Goal: Information Seeking & Learning: Find specific page/section

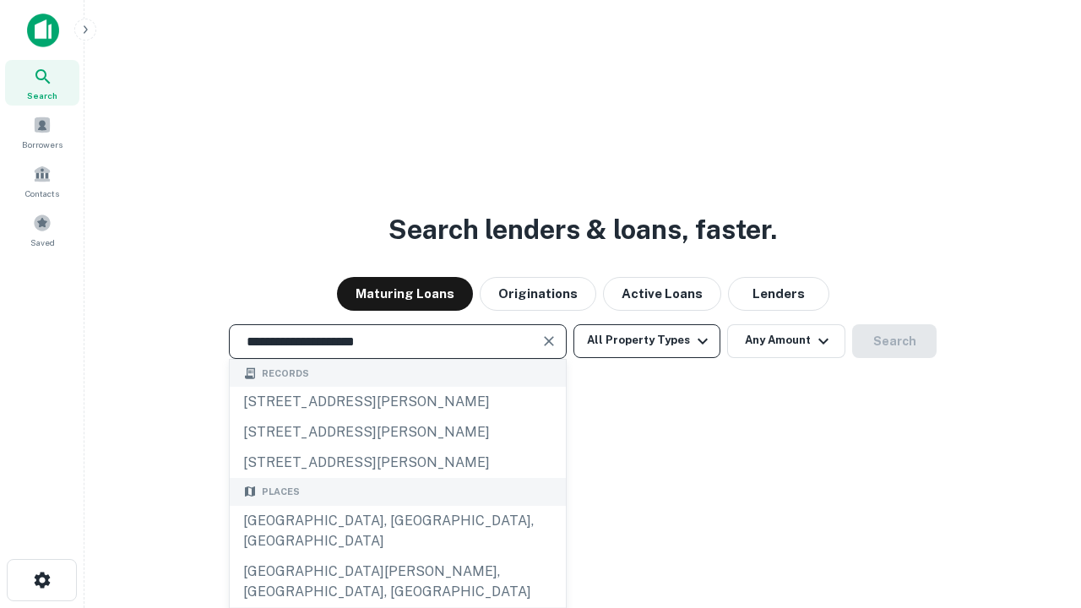
click at [397, 557] on div "[GEOGRAPHIC_DATA], [GEOGRAPHIC_DATA], [GEOGRAPHIC_DATA]" at bounding box center [398, 531] width 336 height 51
click at [647, 340] on button "All Property Types" at bounding box center [647, 341] width 147 height 34
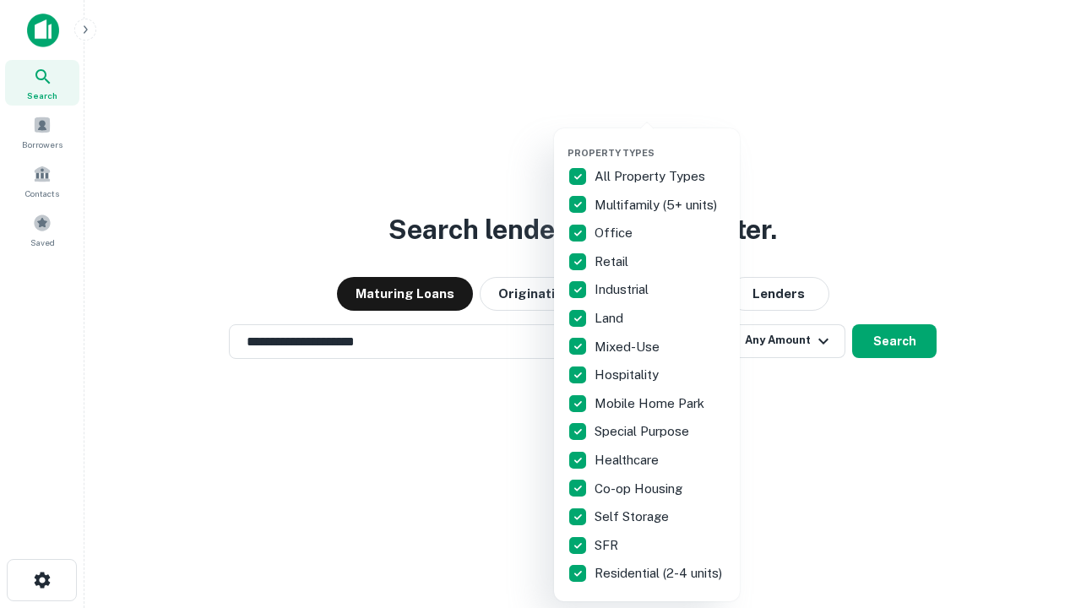
type input "**********"
click at [661, 142] on button "button" at bounding box center [661, 142] width 186 height 1
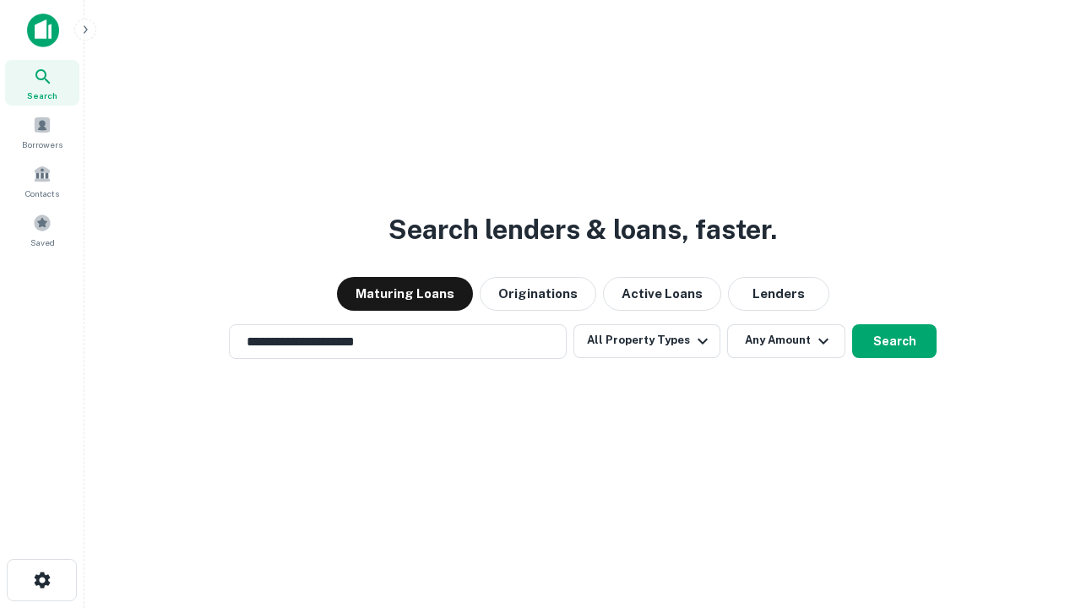
scroll to position [26, 0]
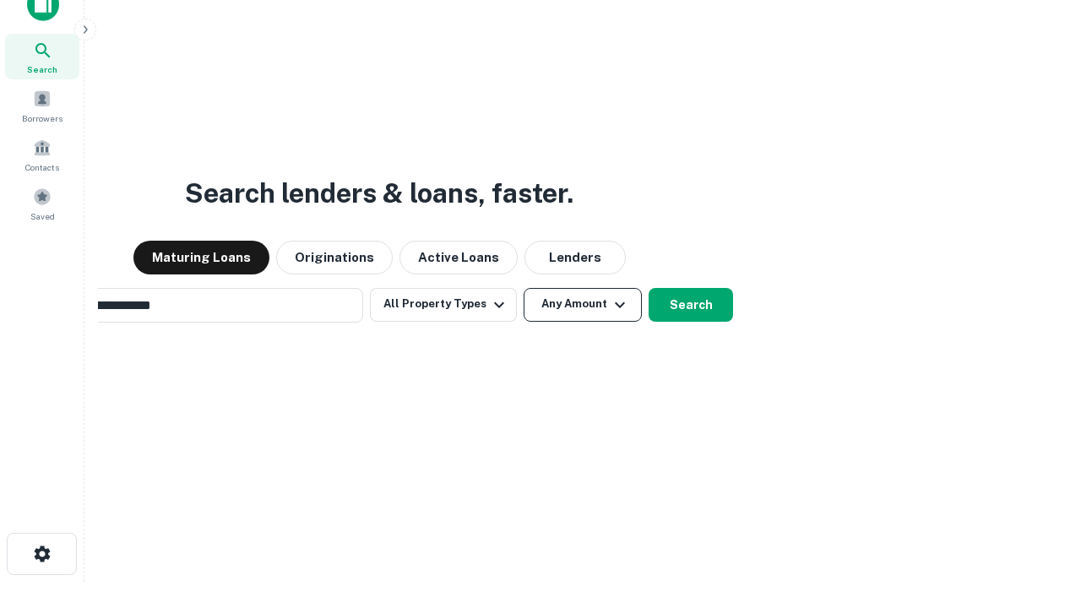
click at [524, 288] on button "Any Amount" at bounding box center [583, 305] width 118 height 34
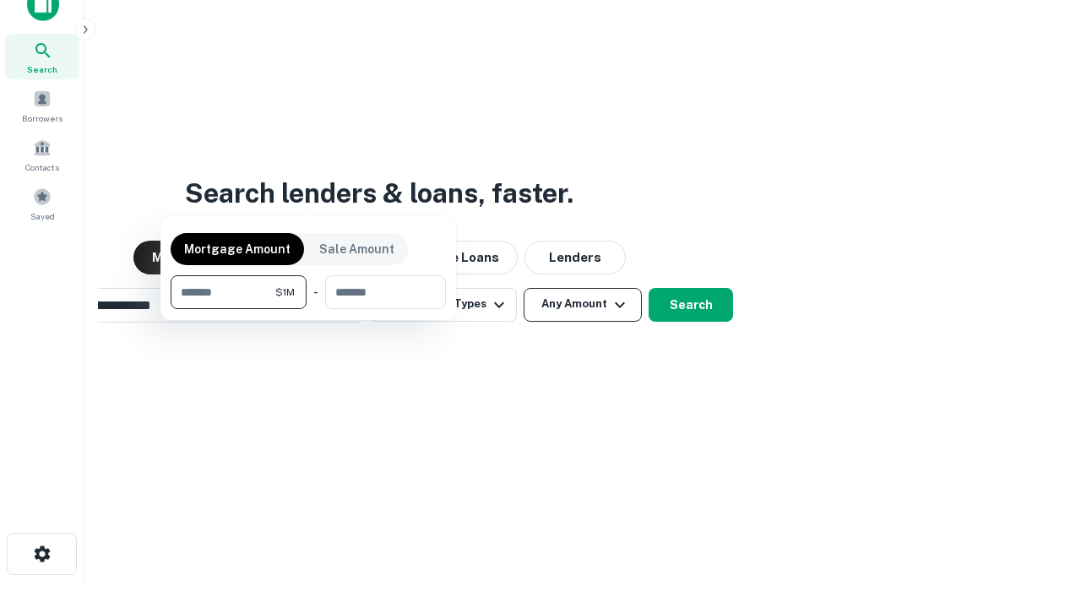
scroll to position [27, 0]
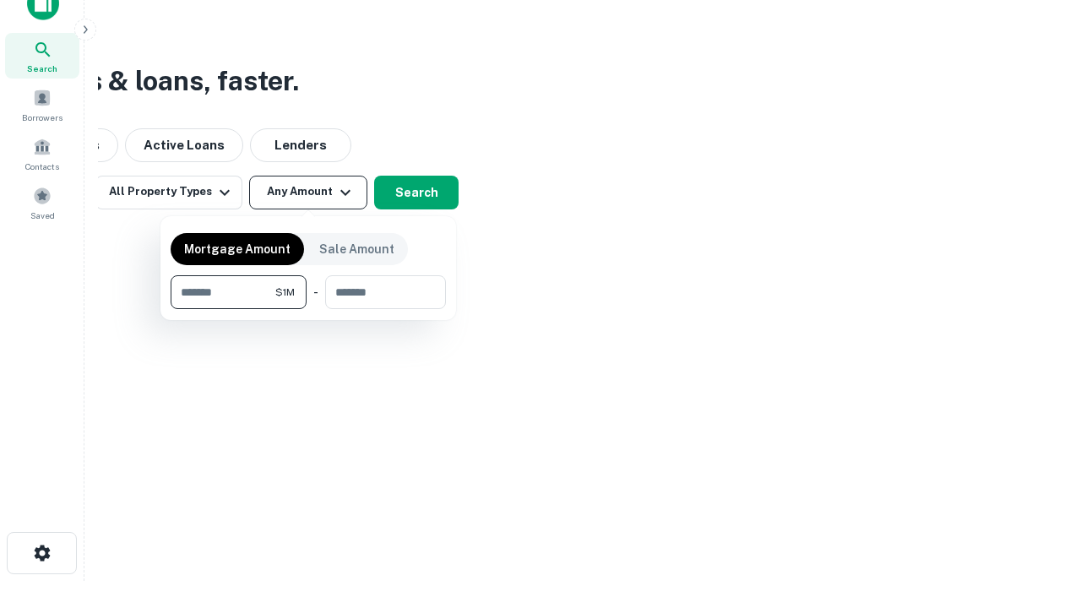
type input "*******"
click at [308, 309] on button "button" at bounding box center [308, 309] width 275 height 1
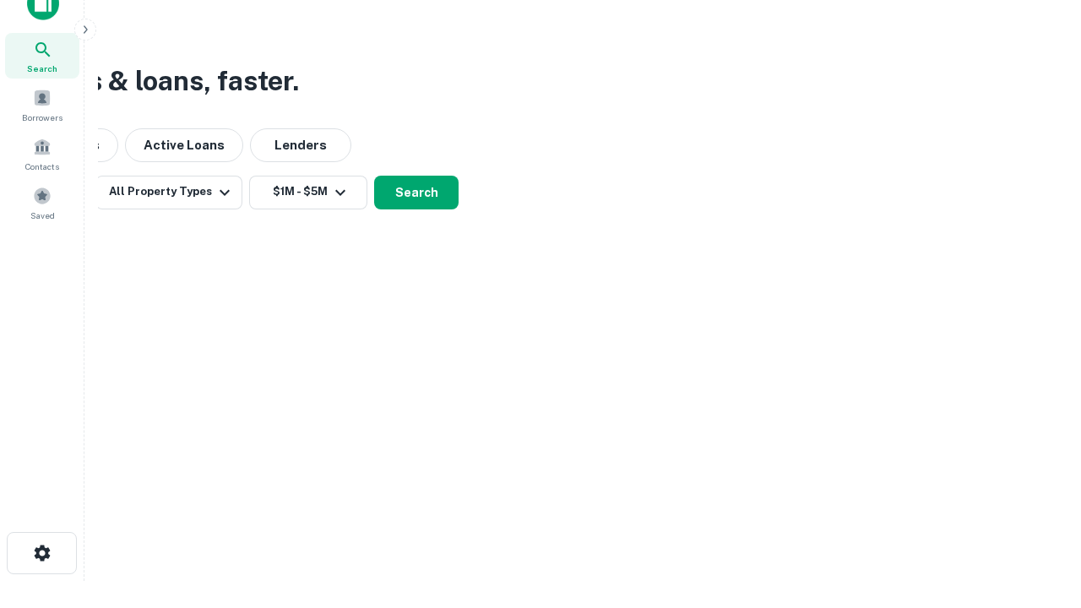
scroll to position [26, 0]
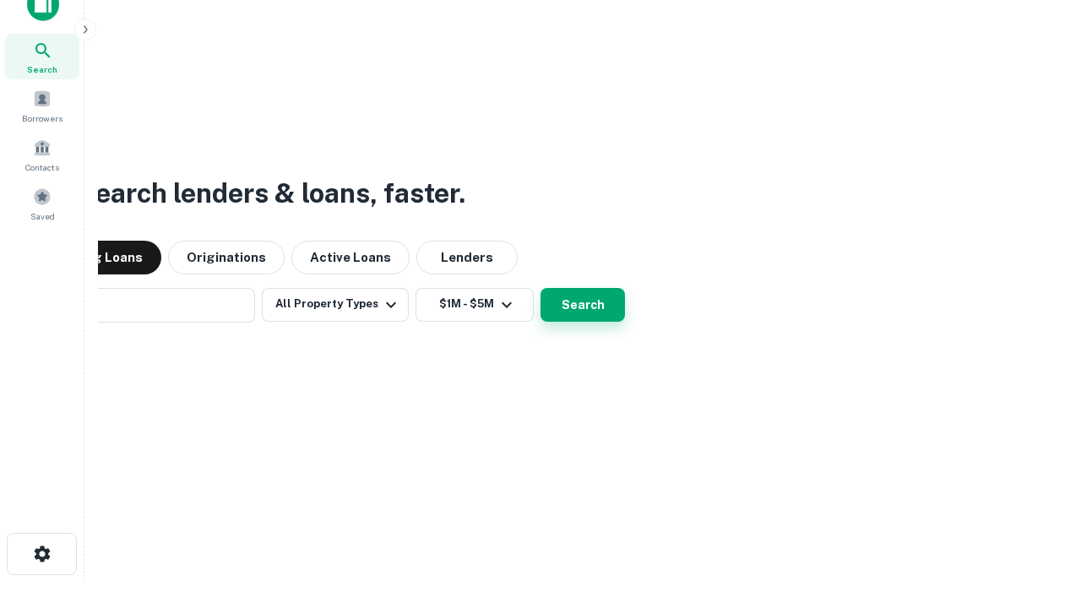
click at [541, 288] on button "Search" at bounding box center [583, 305] width 84 height 34
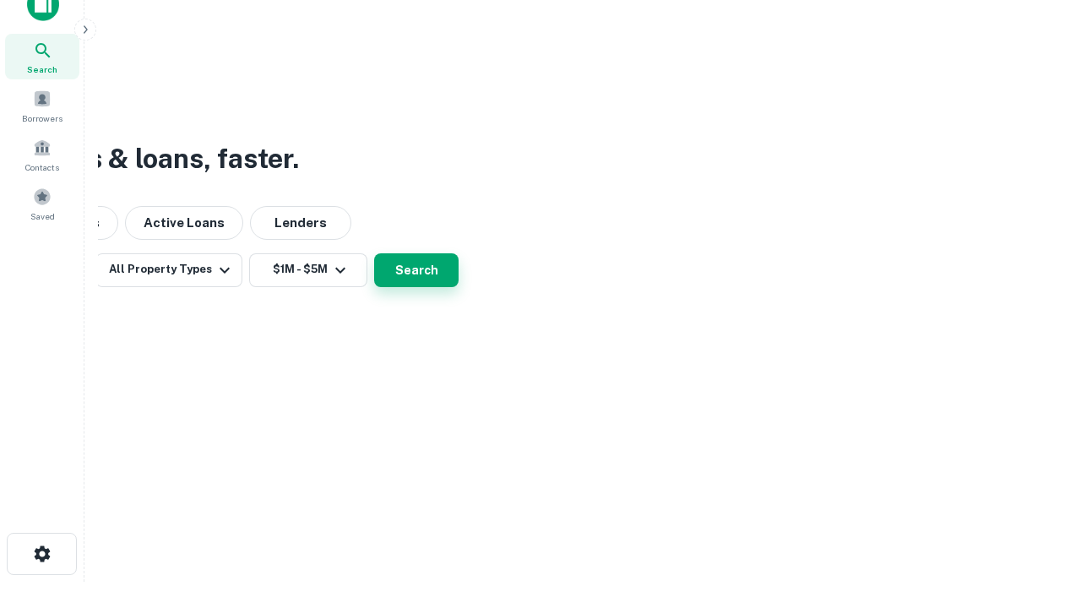
scroll to position [27, 0]
